Goal: Navigation & Orientation: Find specific page/section

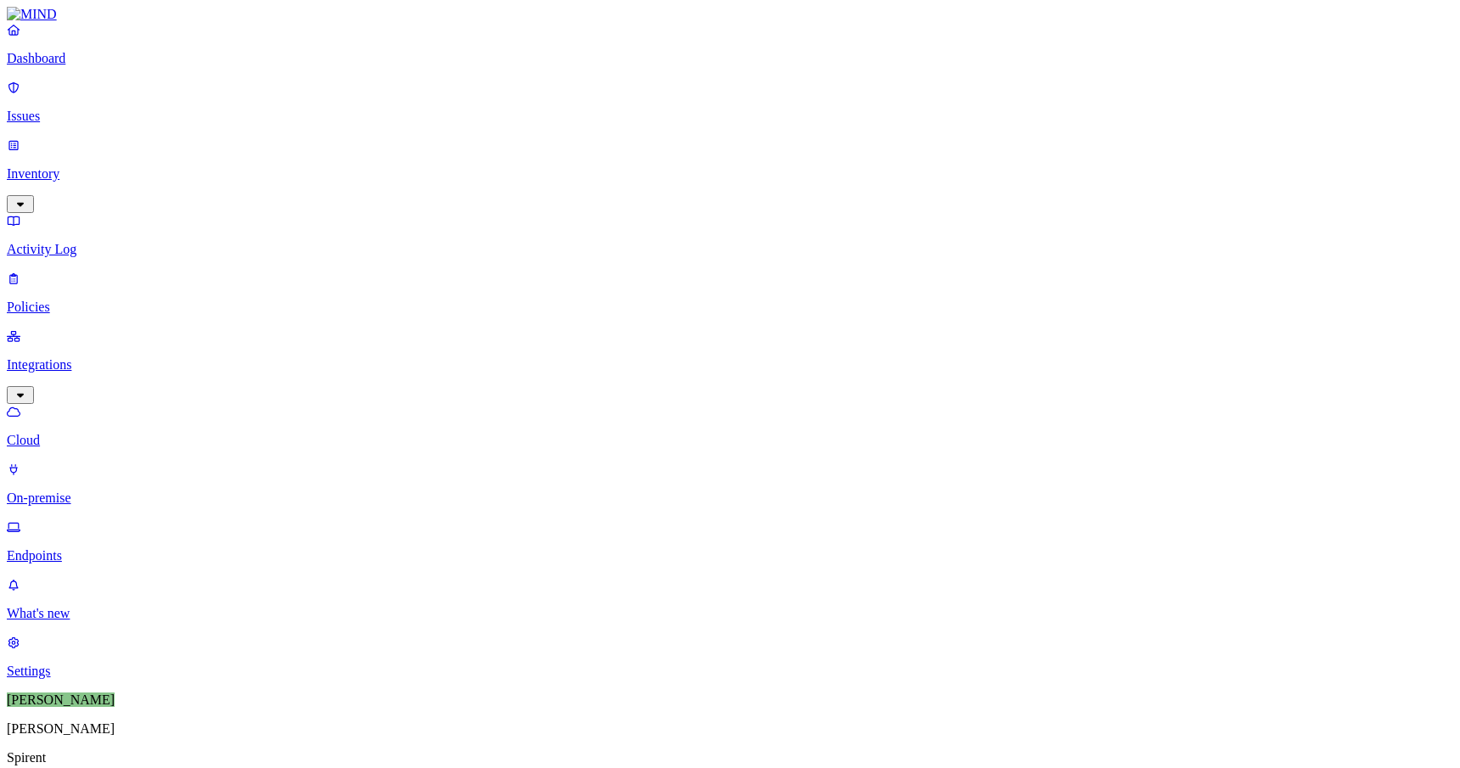
click at [92, 109] on p "Issues" at bounding box center [730, 116] width 1447 height 15
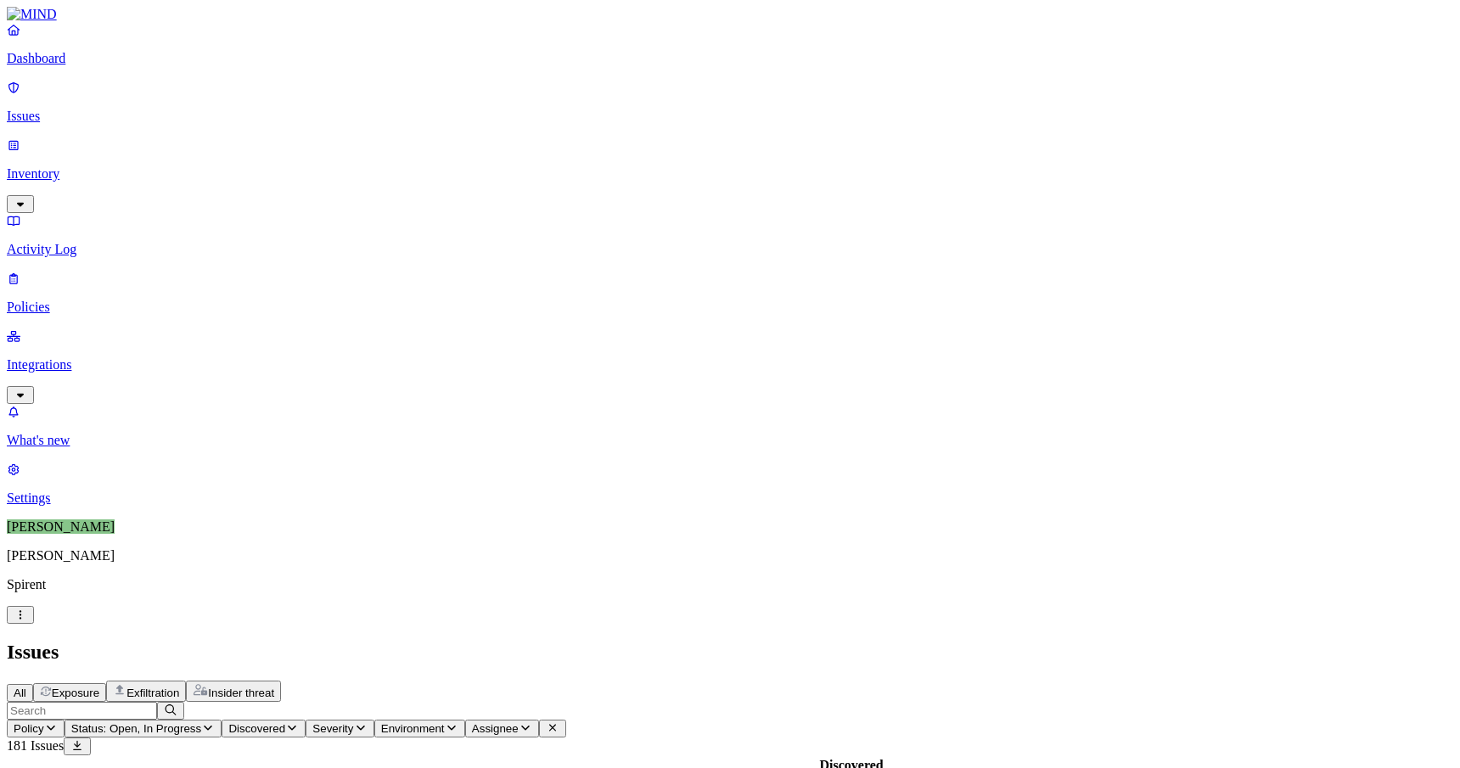
click at [80, 22] on link at bounding box center [730, 14] width 1447 height 15
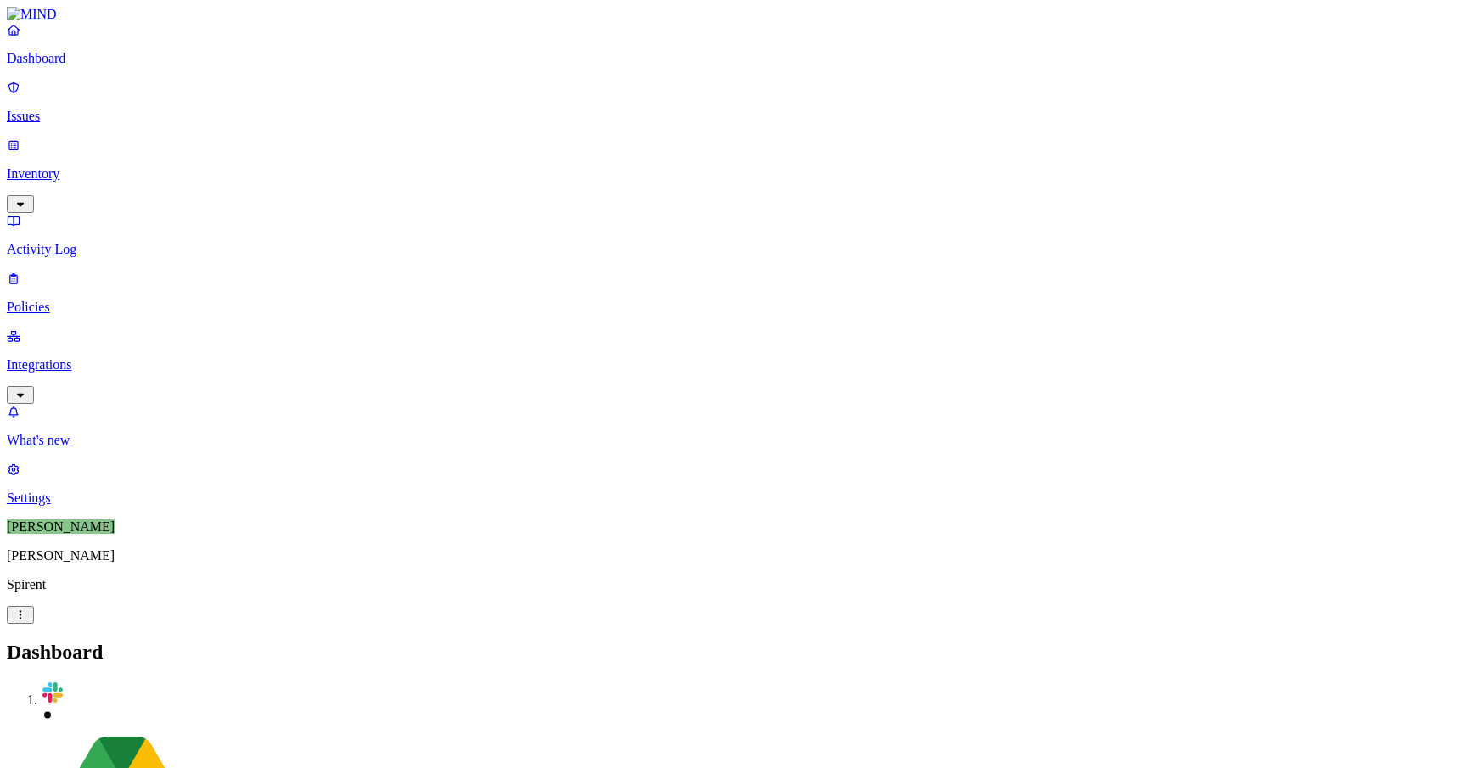
click at [76, 66] on p "Dashboard" at bounding box center [730, 58] width 1447 height 15
click at [126, 166] on p "Inventory" at bounding box center [730, 173] width 1447 height 15
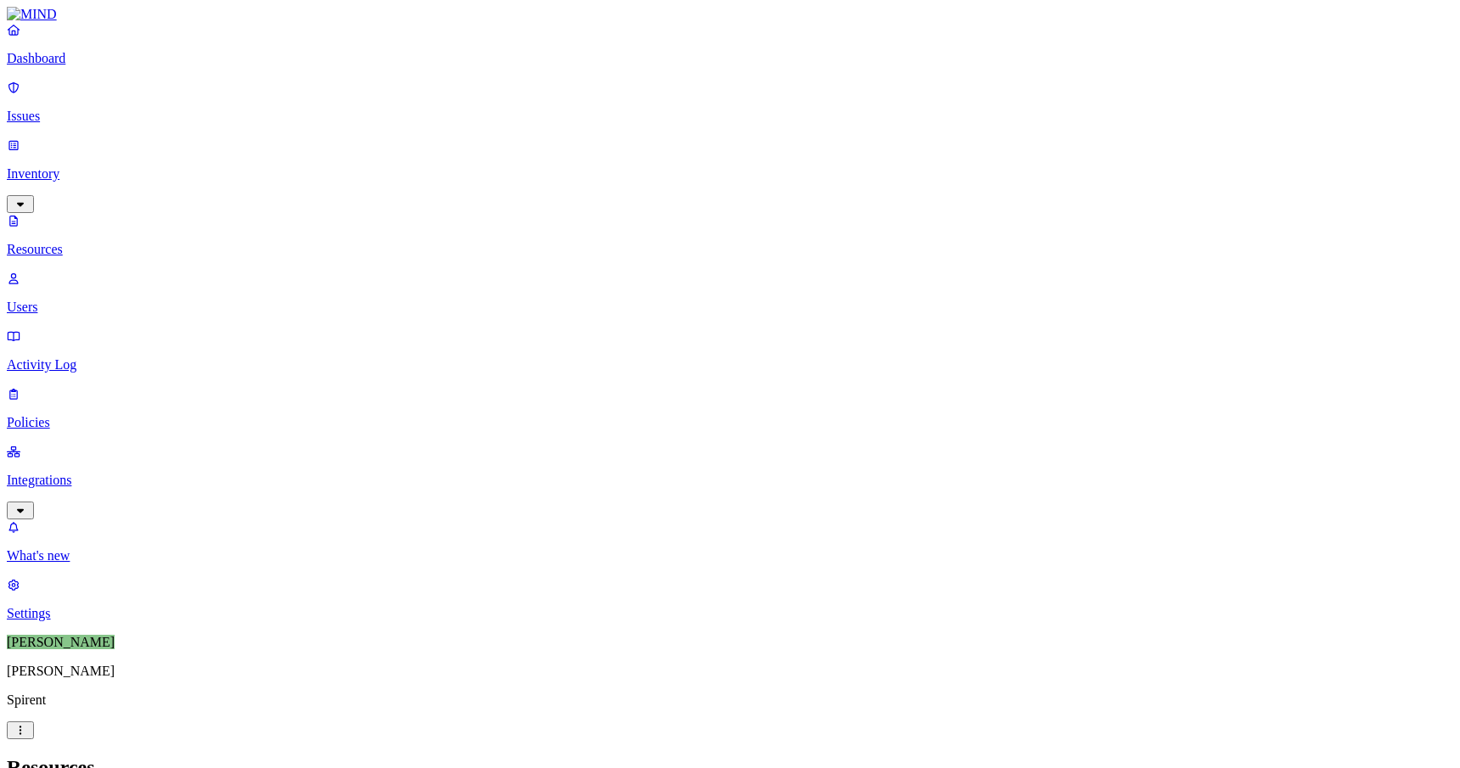
click at [93, 109] on p "Issues" at bounding box center [730, 116] width 1447 height 15
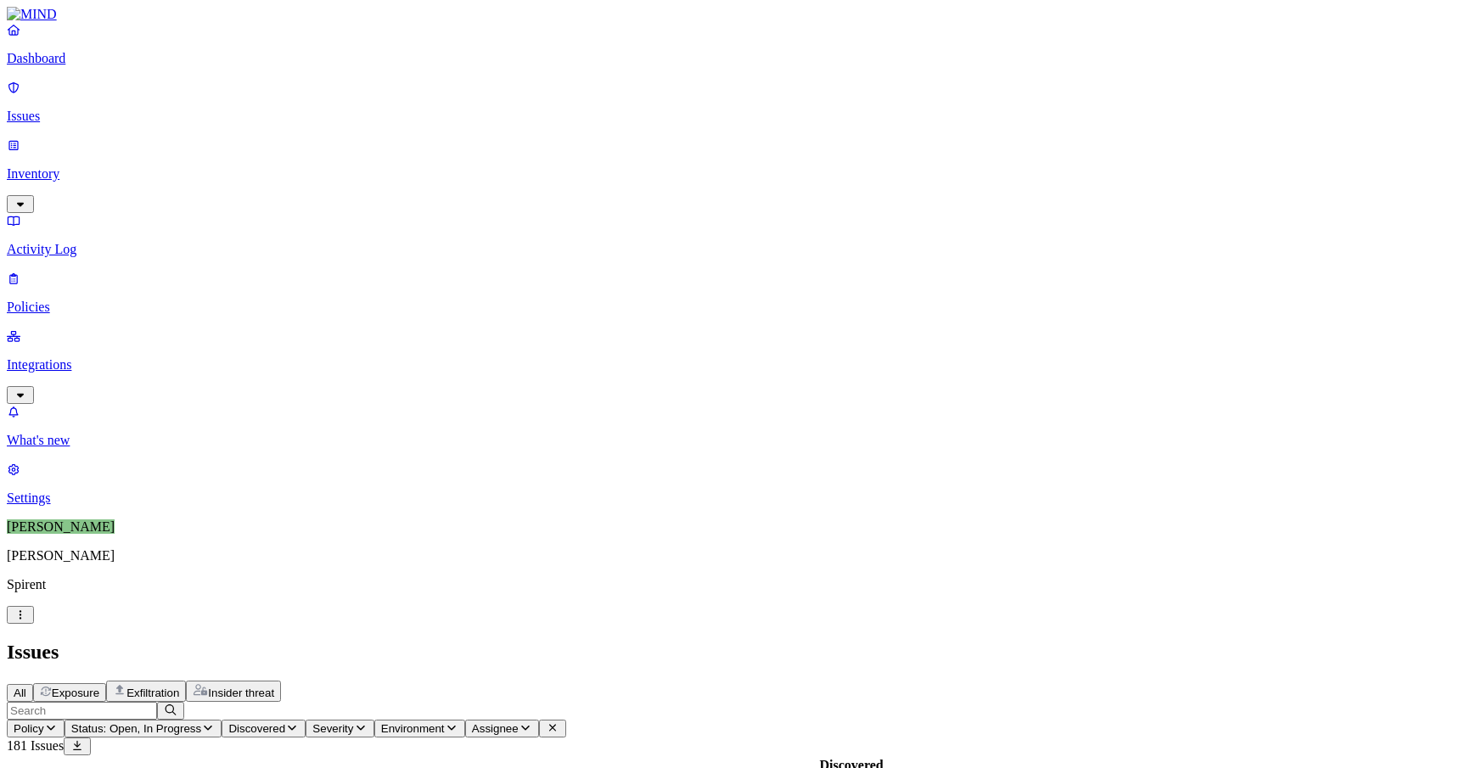
click at [110, 66] on p "Dashboard" at bounding box center [730, 58] width 1447 height 15
